Goal: Transaction & Acquisition: Purchase product/service

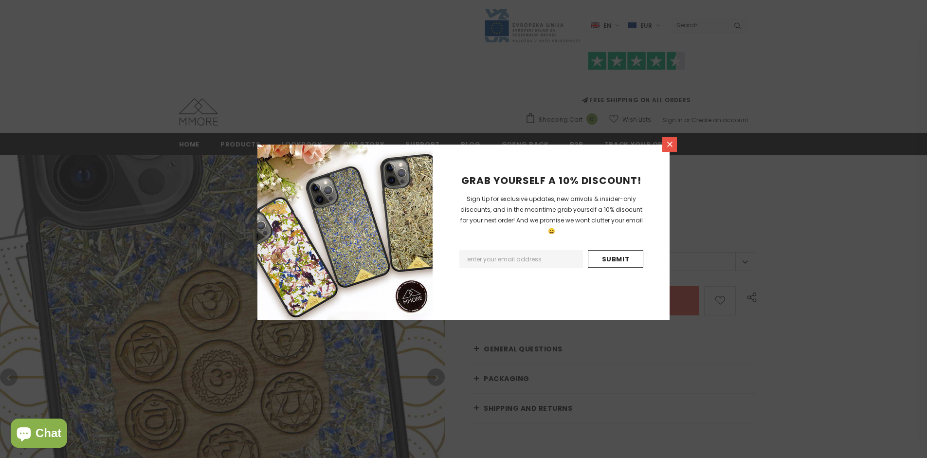
click at [670, 144] on icon at bounding box center [669, 144] width 5 height 5
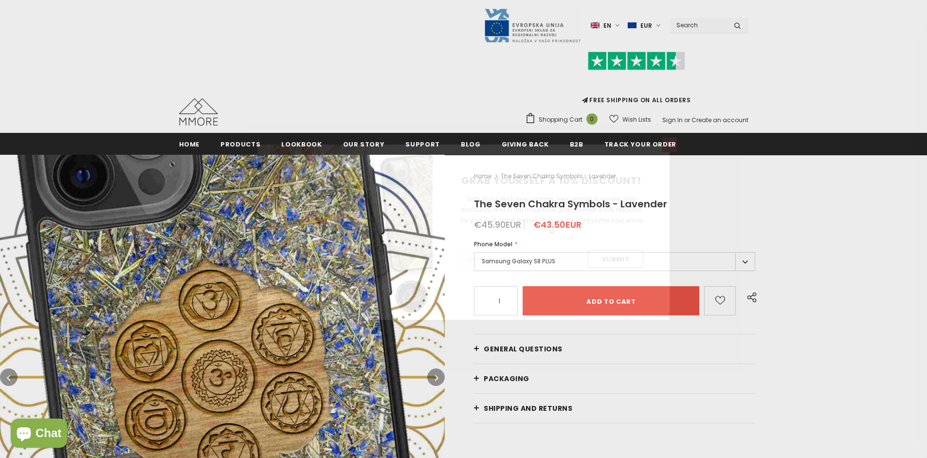
click at [670, 144] on icon at bounding box center [669, 144] width 5 height 5
